Goal: Task Accomplishment & Management: Manage account settings

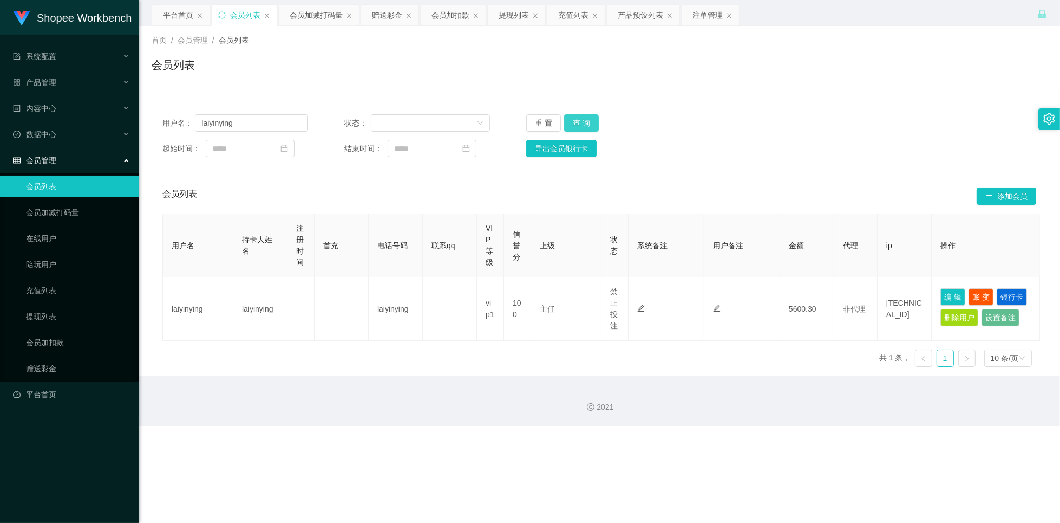
click at [593, 128] on button "查 询" at bounding box center [581, 122] width 35 height 17
click at [582, 127] on button "查 询" at bounding box center [587, 122] width 47 height 17
click at [587, 126] on button "查 询" at bounding box center [581, 122] width 35 height 17
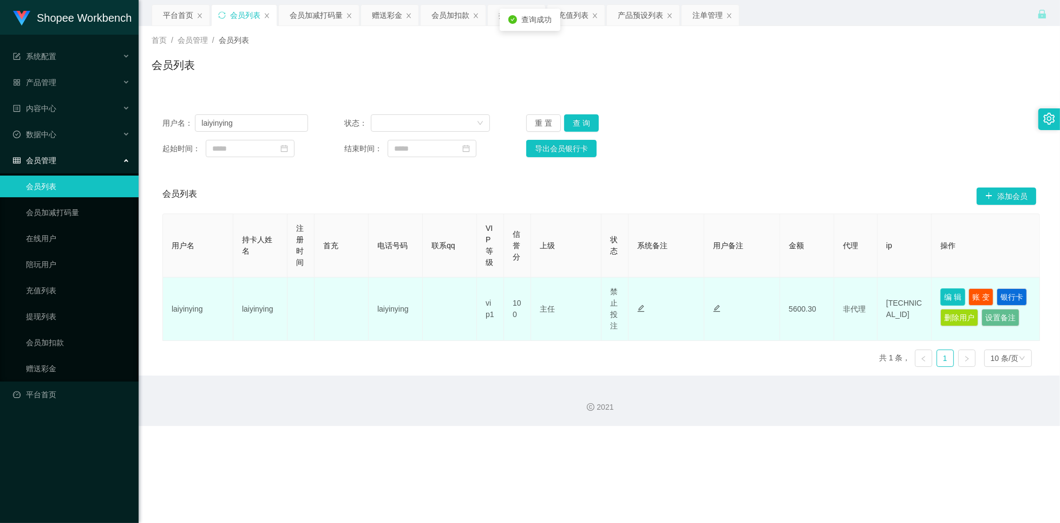
click at [951, 291] on button "编 辑" at bounding box center [953, 296] width 25 height 17
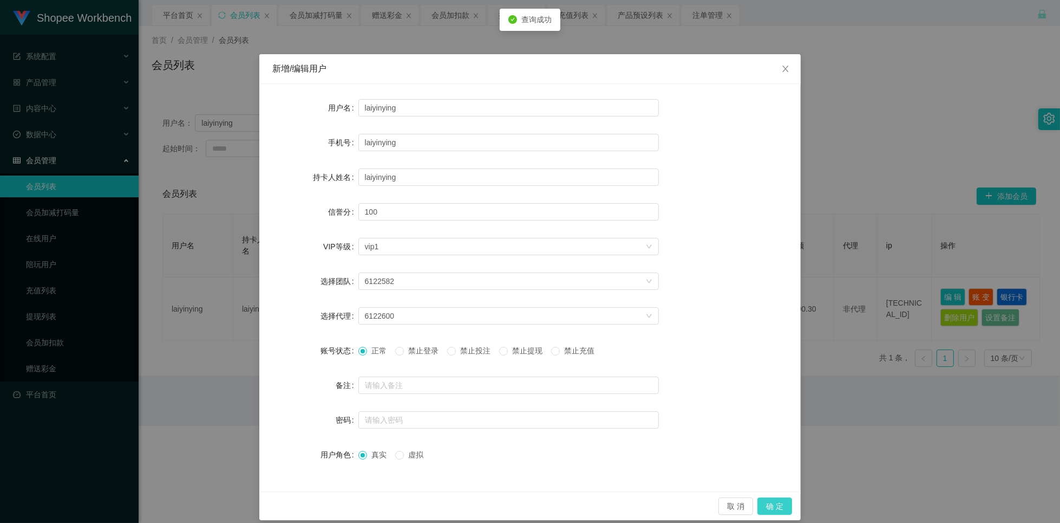
click at [780, 504] on button "确 定" at bounding box center [775, 505] width 35 height 17
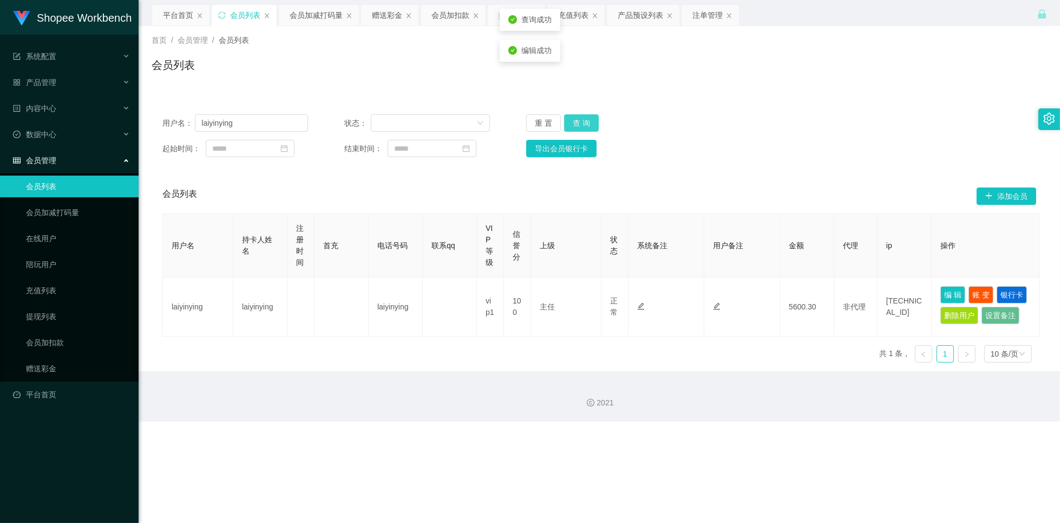
click at [580, 117] on button "查 询" at bounding box center [581, 122] width 35 height 17
click at [584, 120] on button "查 询" at bounding box center [581, 122] width 35 height 17
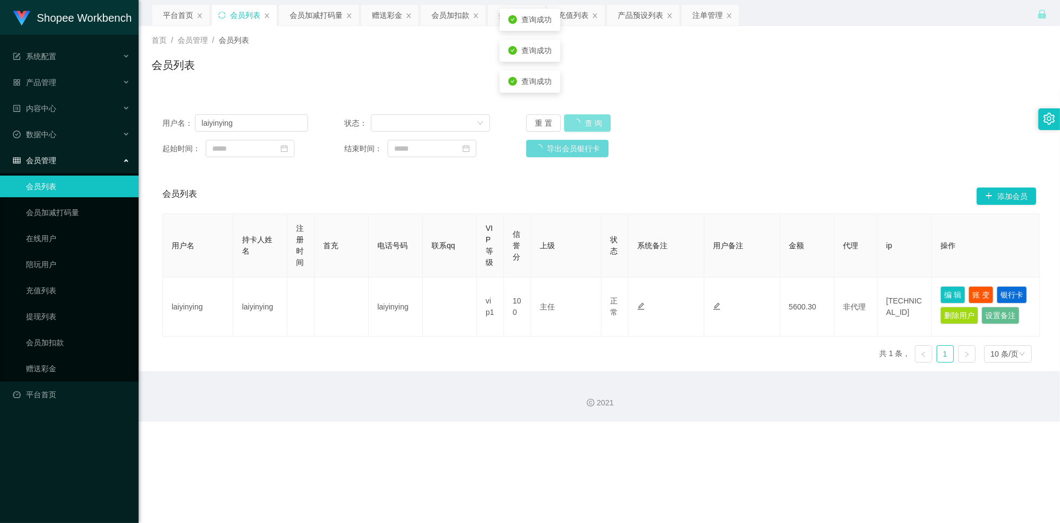
click at [584, 120] on button "查 询" at bounding box center [587, 122] width 47 height 17
